Goal: Entertainment & Leisure: Consume media (video, audio)

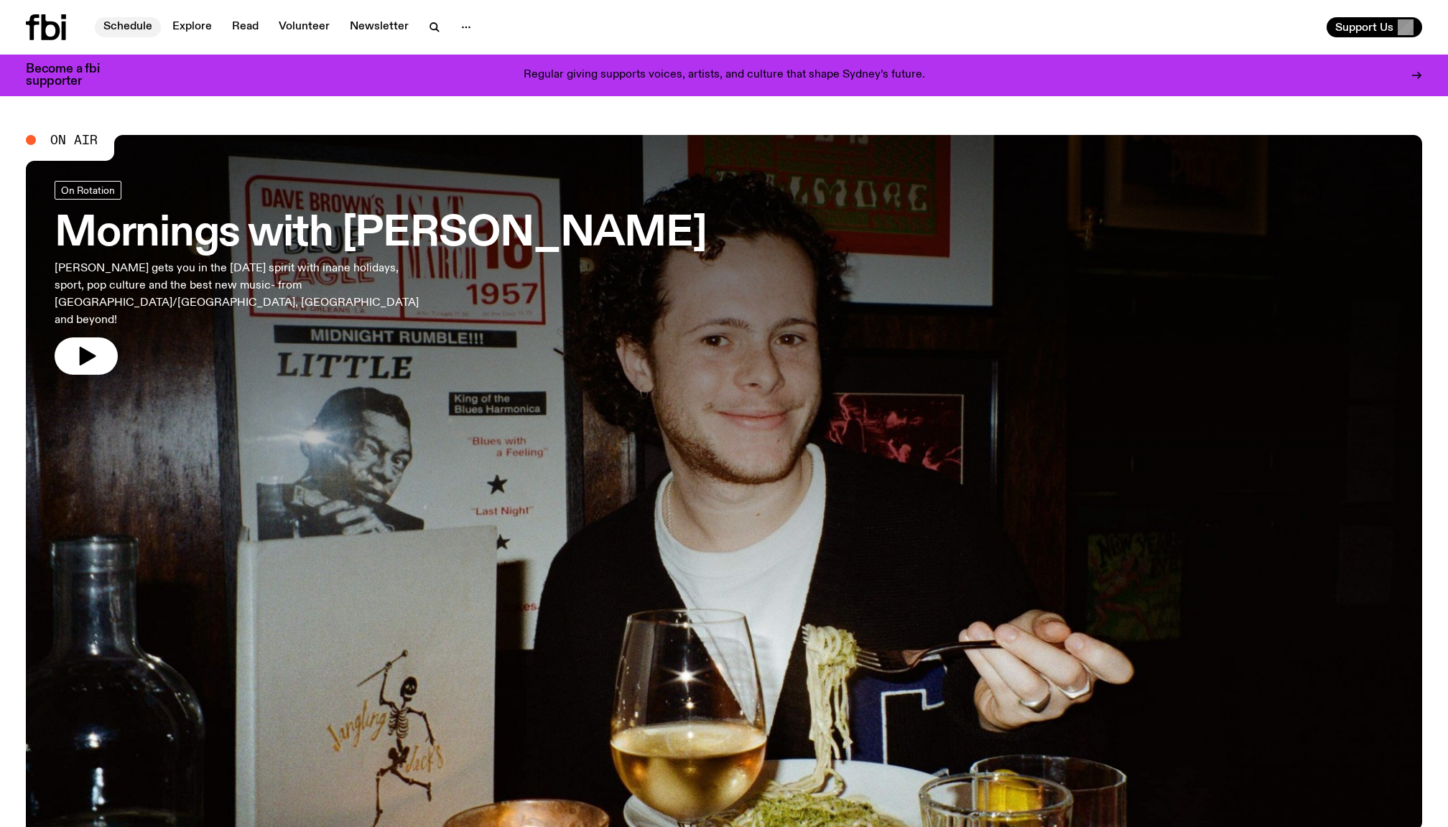
click at [126, 29] on link "Schedule" at bounding box center [128, 27] width 66 height 20
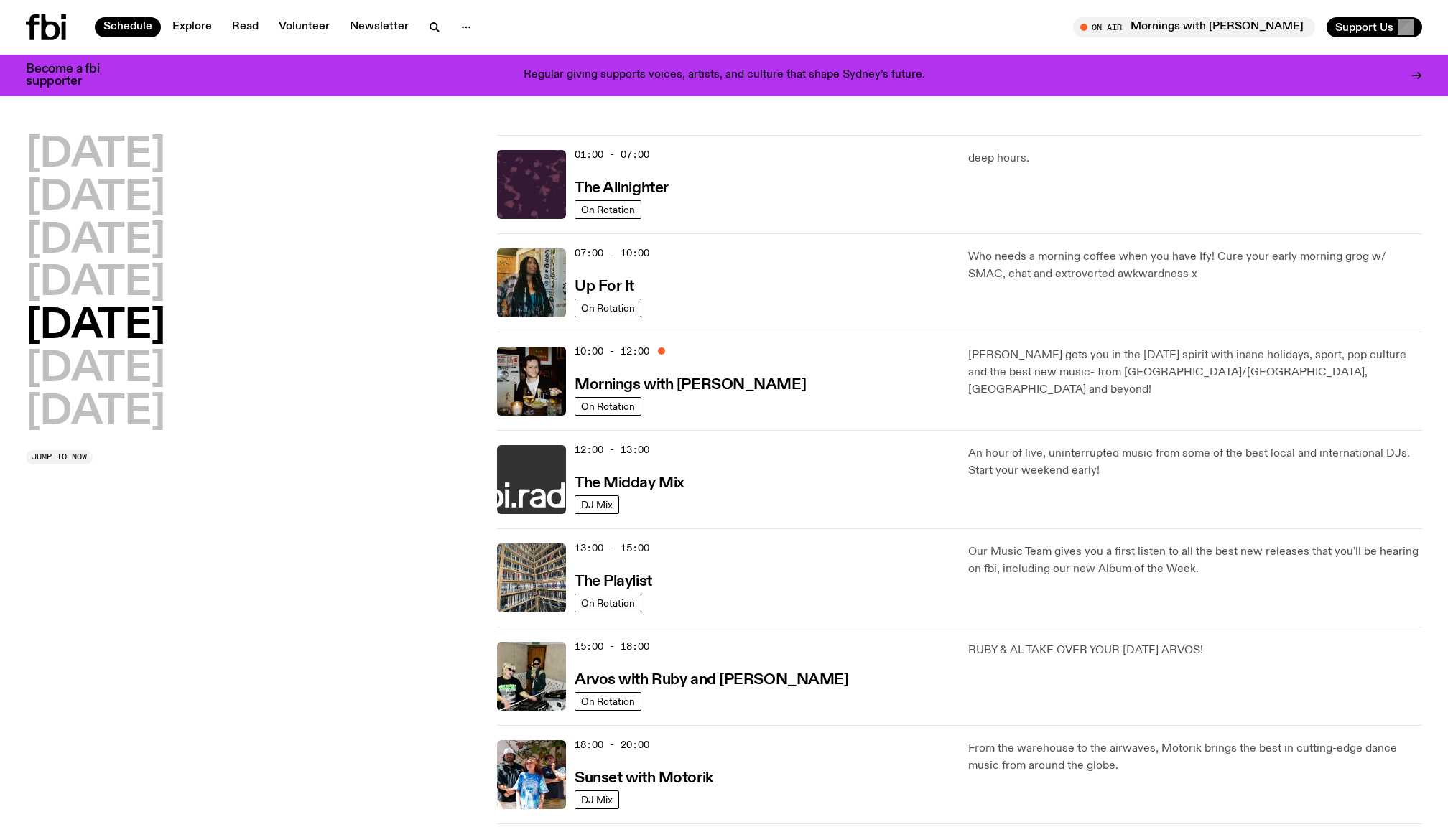
click at [541, 465] on img at bounding box center [531, 479] width 69 height 69
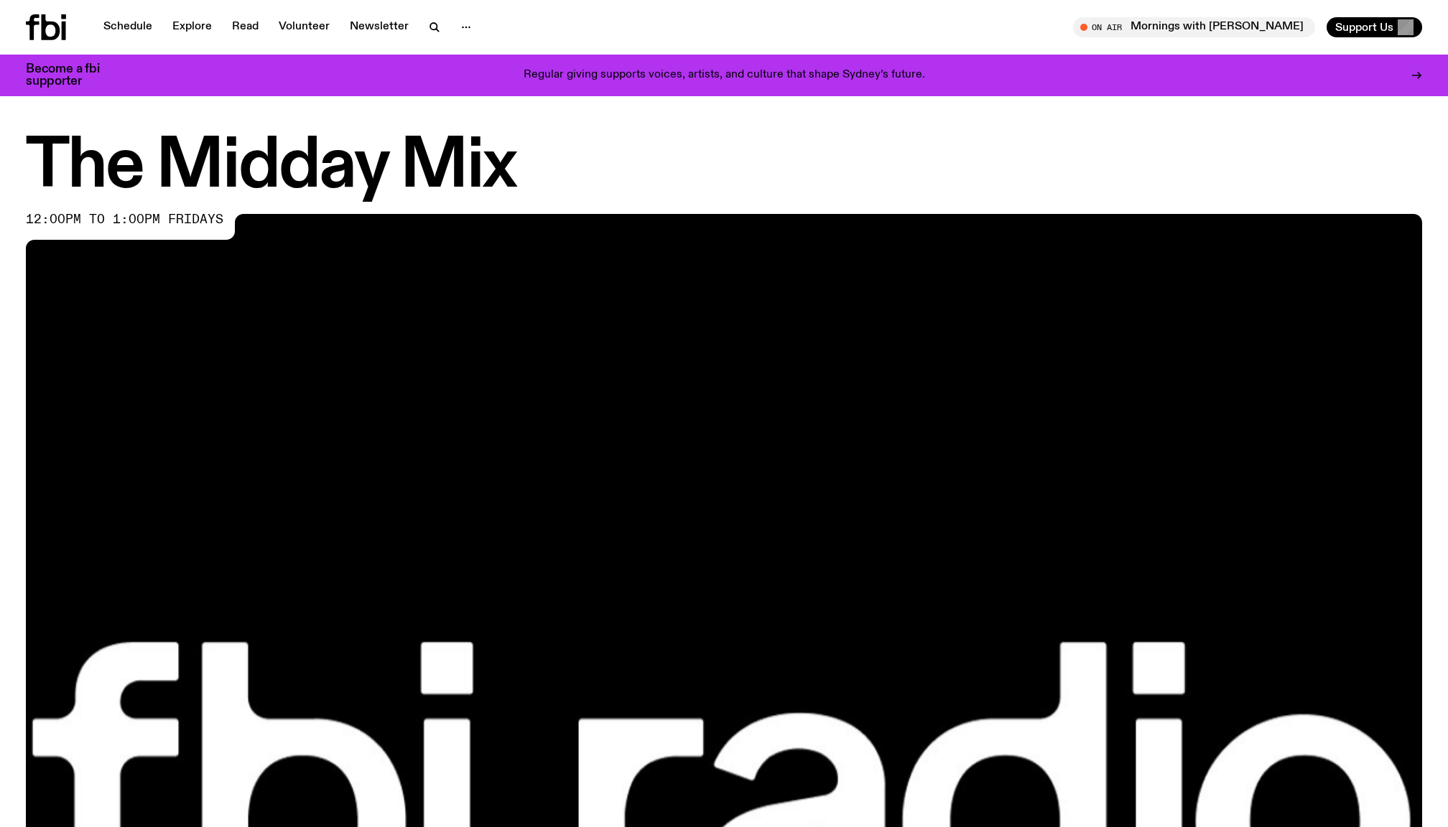
click at [771, 227] on img at bounding box center [724, 607] width 1396 height 786
click at [1244, 27] on span "Tune in live" at bounding box center [1243, 27] width 129 height 11
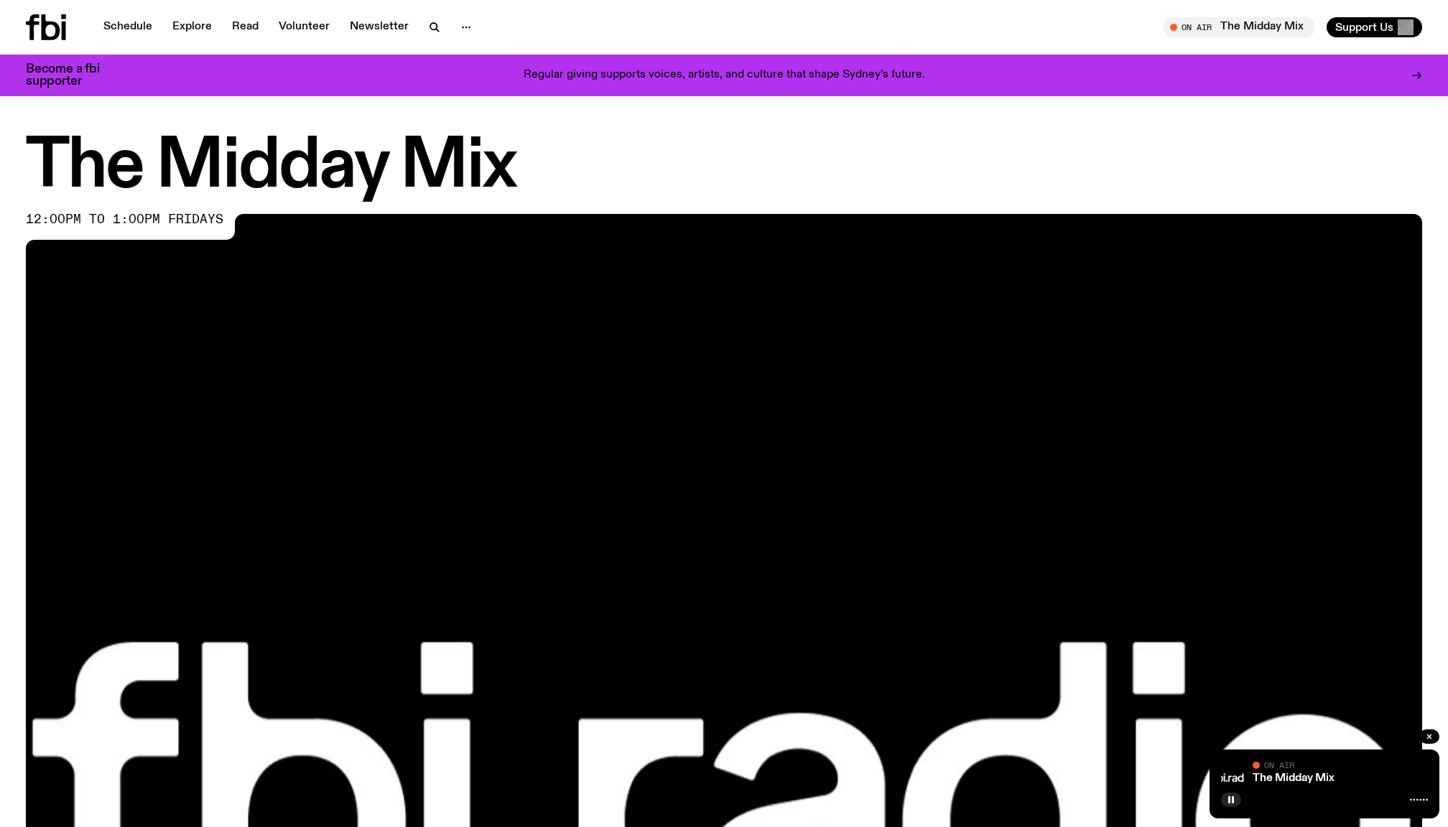
click at [1232, 797] on rect "button" at bounding box center [1233, 800] width 2 height 7
click at [1232, 797] on icon "button" at bounding box center [1231, 800] width 9 height 9
click at [1274, 779] on link "The Midday Mix" at bounding box center [1294, 778] width 82 height 11
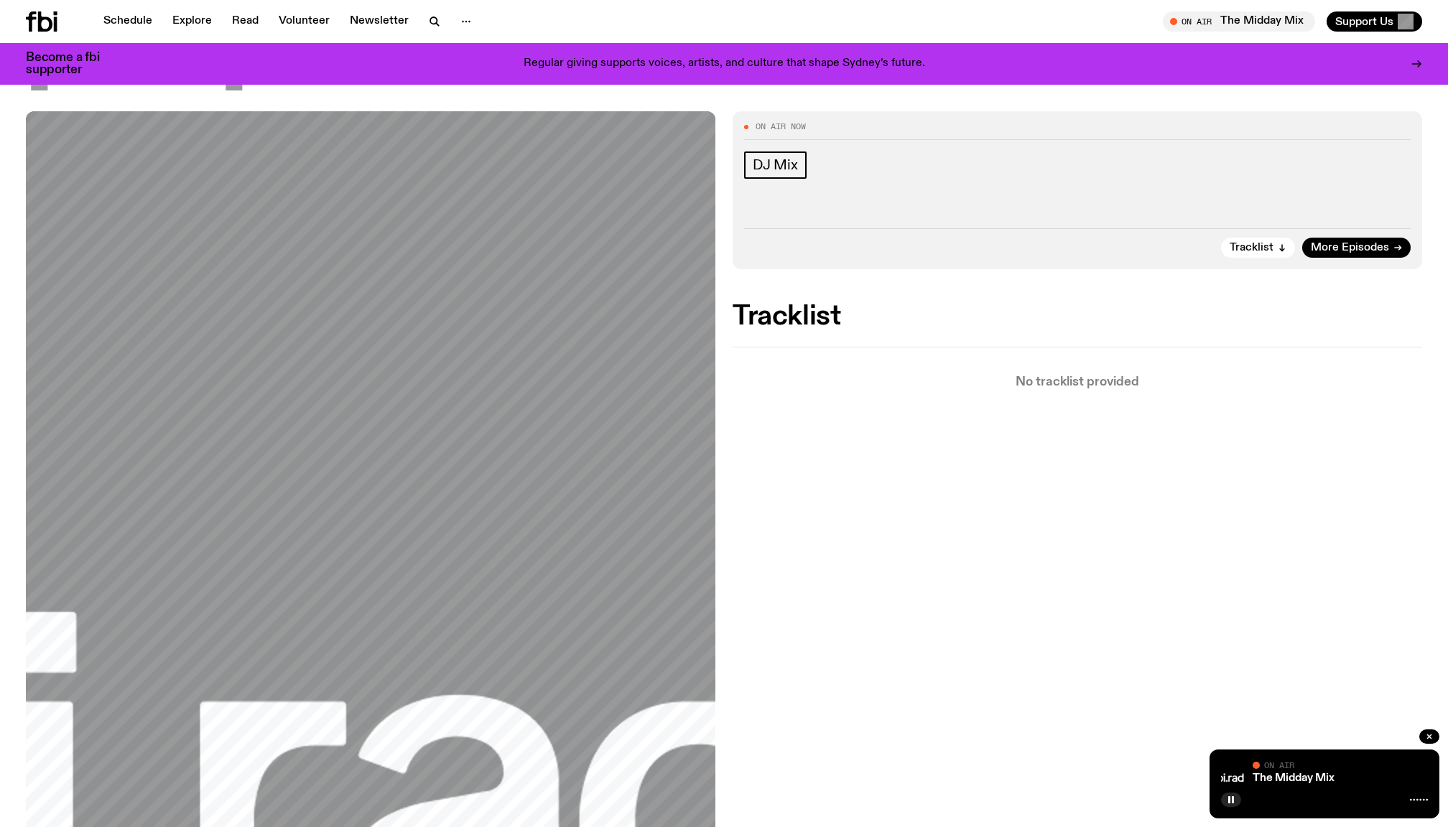
scroll to position [147, 0]
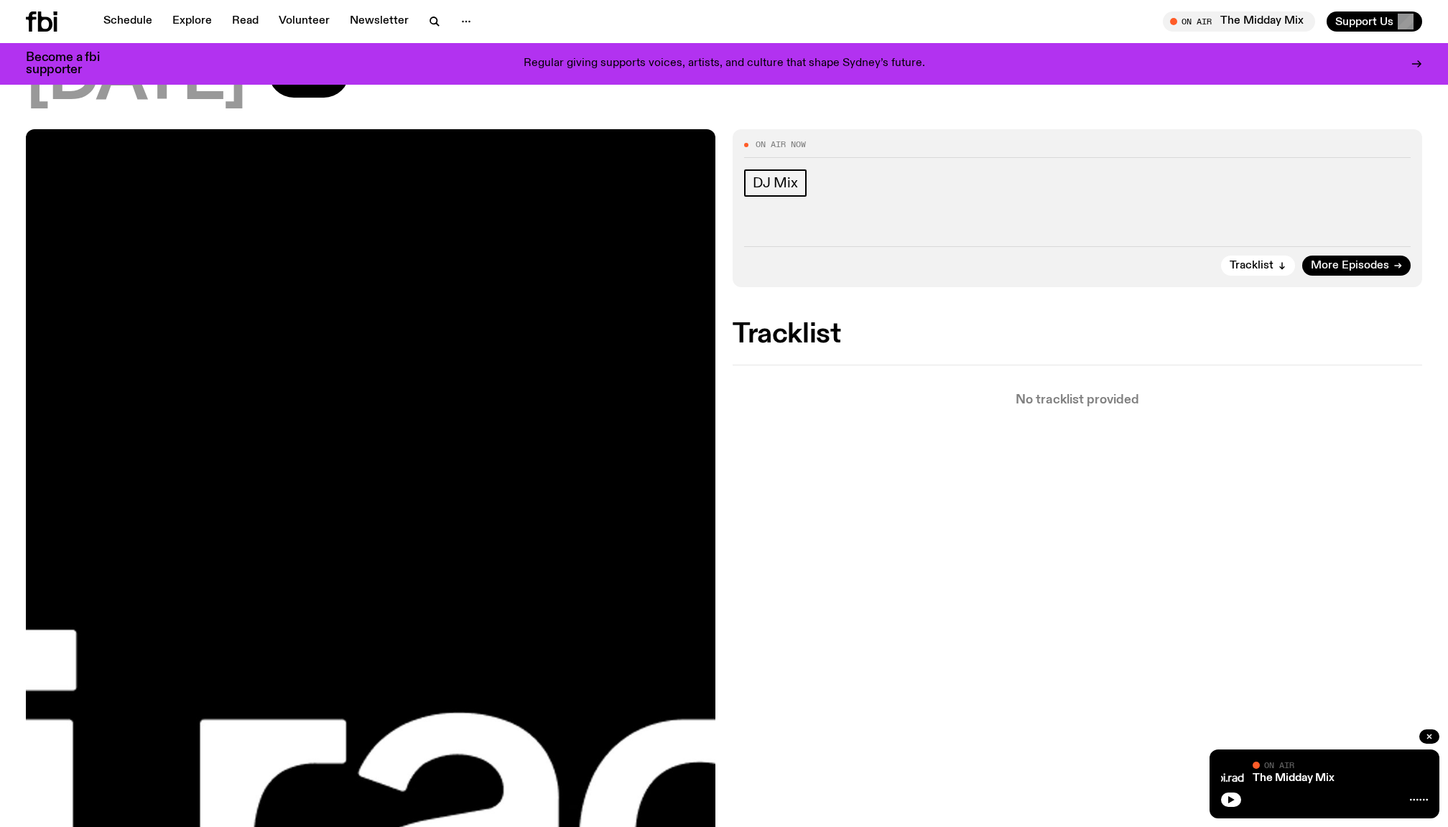
click at [1225, 808] on div "The Midday Mix On Air On Air" at bounding box center [1324, 784] width 230 height 69
click at [1230, 794] on button "button" at bounding box center [1231, 800] width 20 height 14
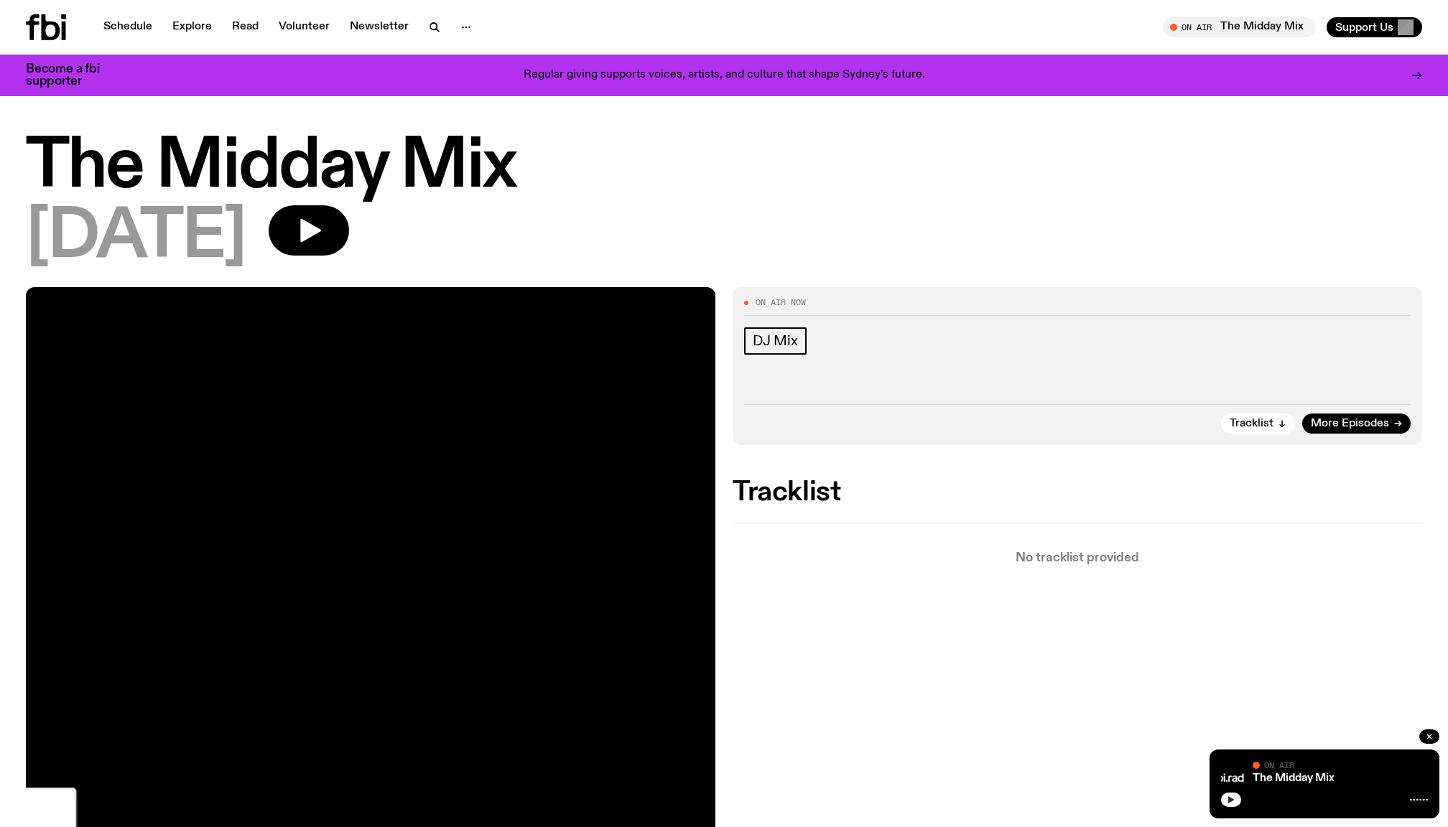
click at [1230, 799] on icon "button" at bounding box center [1231, 800] width 6 height 7
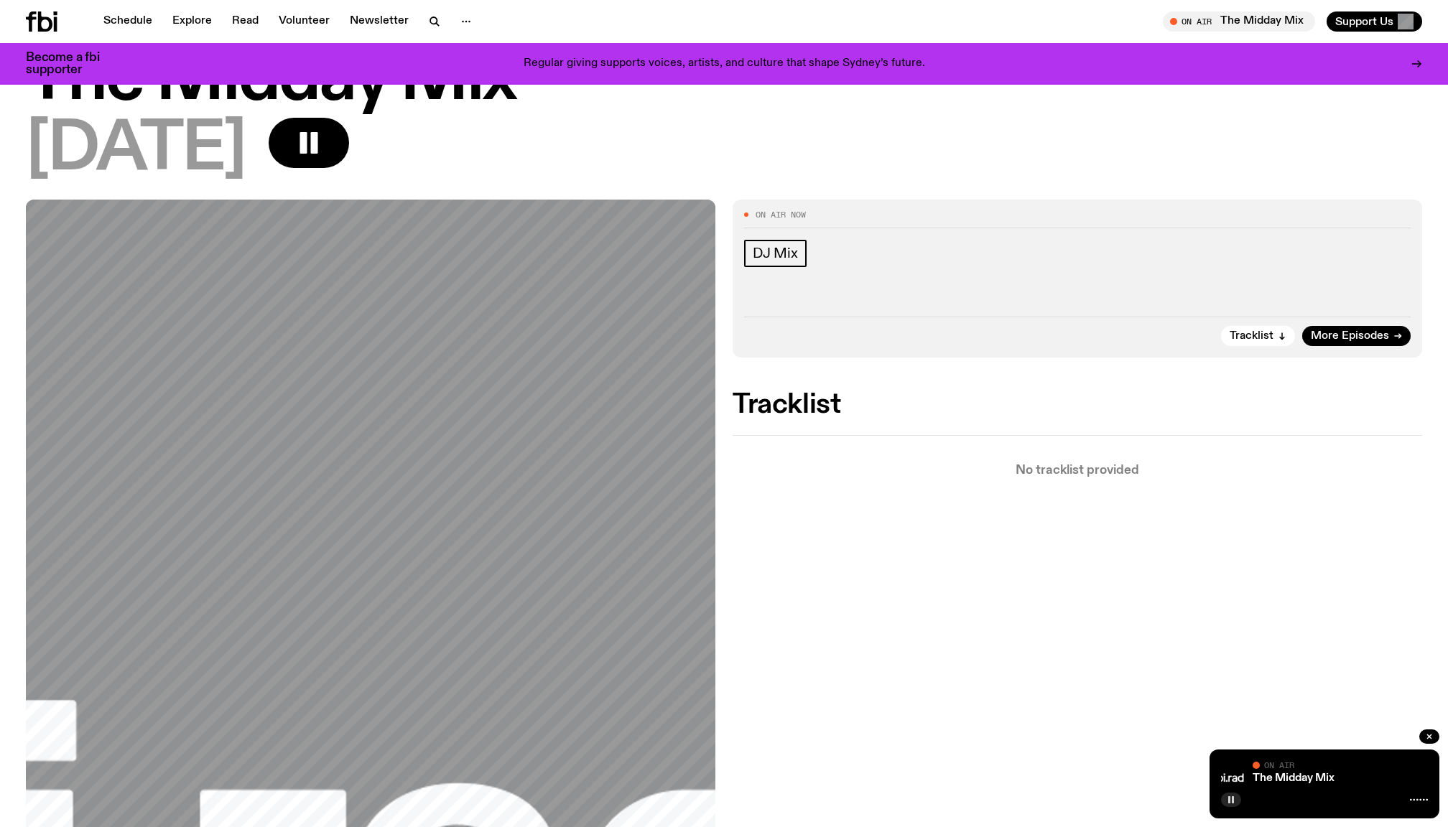
scroll to position [96, 0]
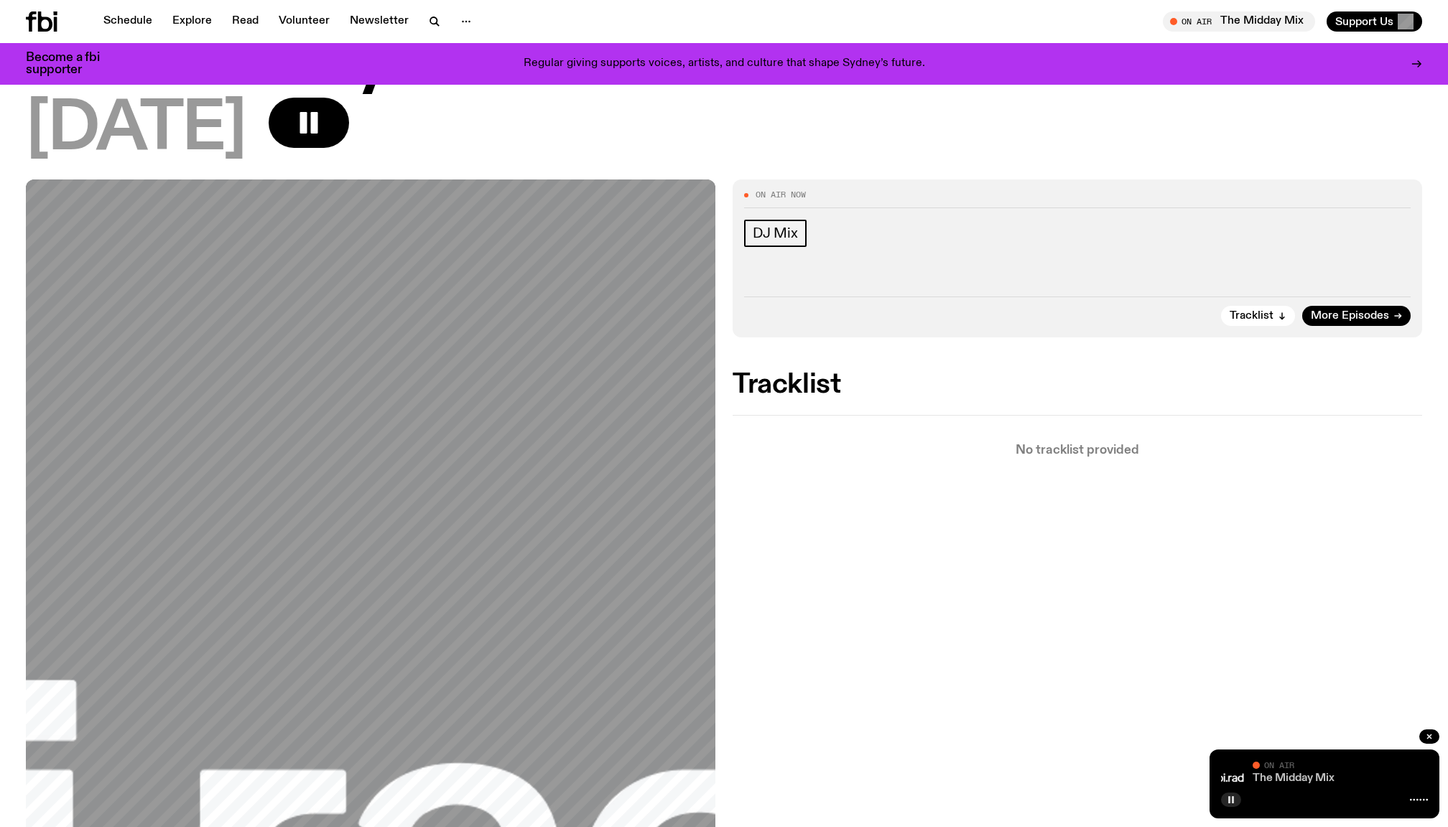
click at [1280, 780] on link "The Midday Mix" at bounding box center [1294, 778] width 82 height 11
click at [1283, 774] on link "The Midday Mix" at bounding box center [1294, 778] width 82 height 11
click at [1417, 800] on icon at bounding box center [1419, 799] width 18 height 11
